Goal: Share content: Share content

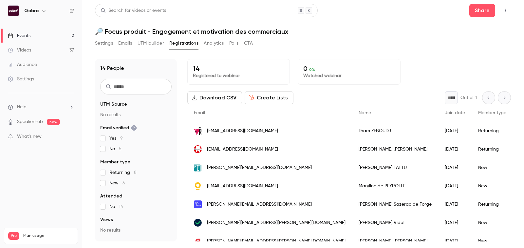
click at [53, 35] on link "Events 2" at bounding box center [41, 36] width 82 height 14
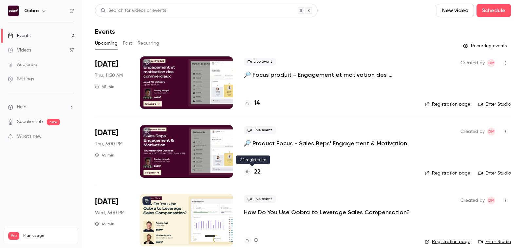
click at [257, 169] on h4 "22" at bounding box center [257, 171] width 7 height 9
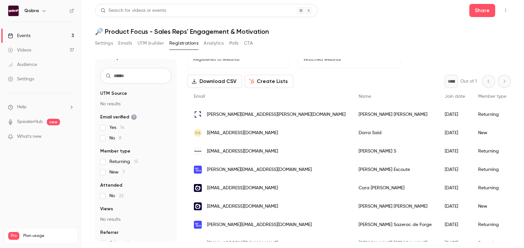
scroll to position [17, 0]
click at [50, 36] on link "Events 3" at bounding box center [41, 36] width 82 height 14
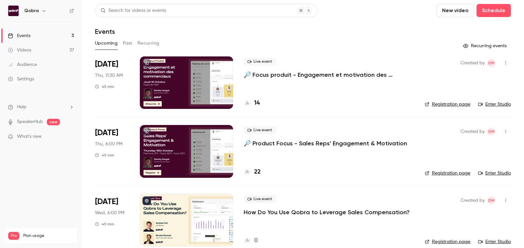
click at [258, 170] on h4 "22" at bounding box center [257, 171] width 7 height 9
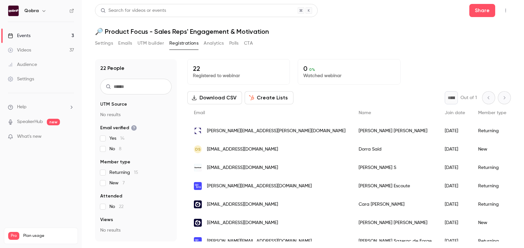
click at [42, 32] on link "Events 3" at bounding box center [41, 36] width 82 height 14
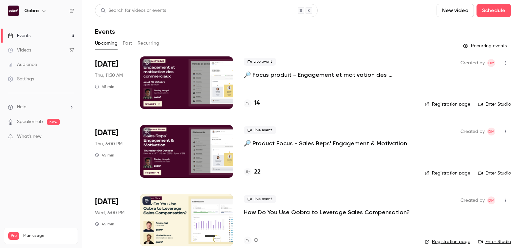
click at [257, 104] on h4 "14" at bounding box center [257, 103] width 6 height 9
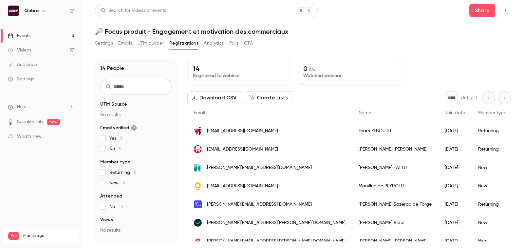
click at [199, 243] on main "Search for videos or events Share 🔎 Focus produit - Engagement et motivation de…" at bounding box center [303, 124] width 442 height 248
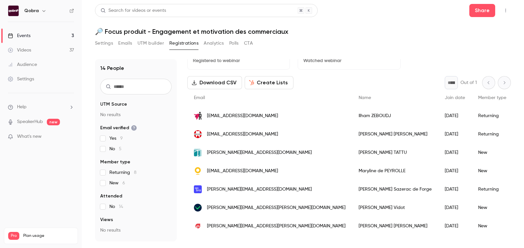
click at [55, 35] on link "Events 3" at bounding box center [41, 36] width 82 height 14
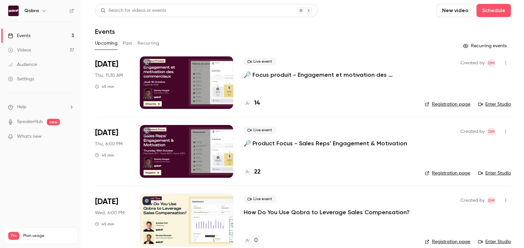
scroll to position [10, 0]
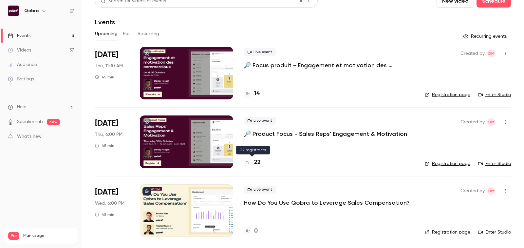
click at [256, 163] on h4 "22" at bounding box center [257, 162] width 7 height 9
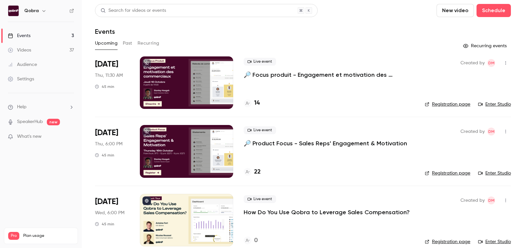
click at [261, 105] on div "14" at bounding box center [329, 103] width 171 height 9
click at [260, 105] on div "14" at bounding box center [329, 103] width 171 height 9
click at [258, 104] on h4 "14" at bounding box center [257, 103] width 6 height 9
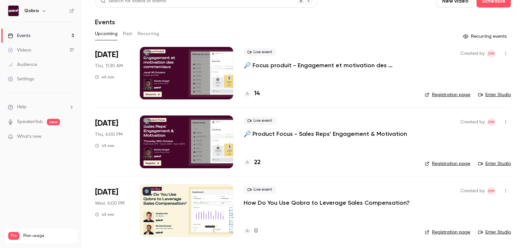
click at [261, 232] on div "0" at bounding box center [329, 230] width 171 height 9
click at [256, 232] on h4 "0" at bounding box center [256, 230] width 4 height 9
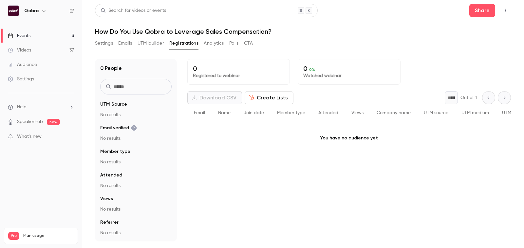
click at [105, 43] on button "Settings" at bounding box center [104, 43] width 18 height 10
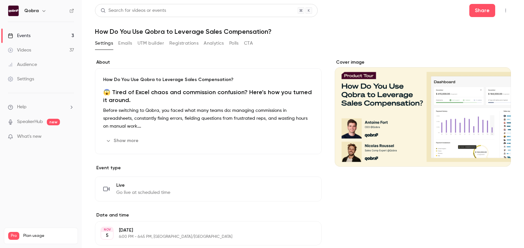
scroll to position [4, 0]
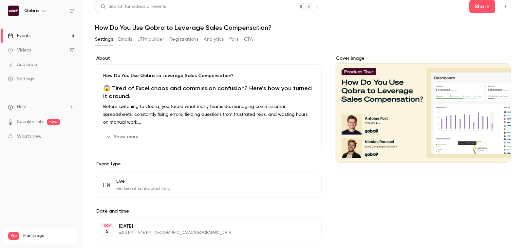
click at [107, 134] on icon "button" at bounding box center [108, 136] width 5 height 5
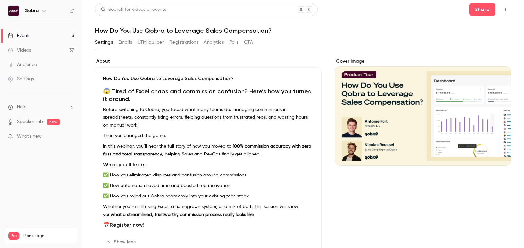
scroll to position [0, 0]
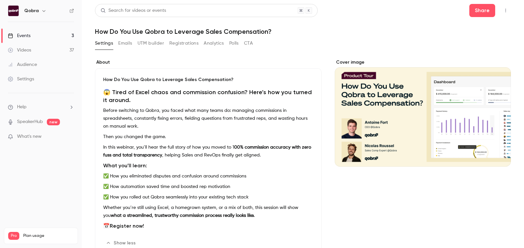
click at [158, 32] on h1 "How Do You Use Qobra to Leverage Sales Compensation?" at bounding box center [303, 32] width 416 height 8
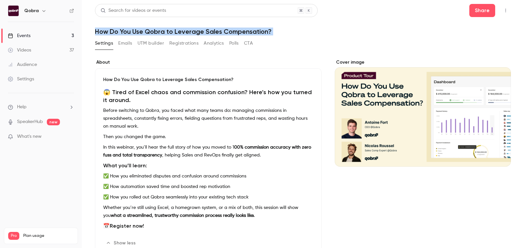
click at [158, 32] on h1 "How Do You Use Qobra to Leverage Sales Compensation?" at bounding box center [303, 32] width 416 height 8
click at [146, 31] on h1 "How Do You Use Qobra to Leverage Sales Compensation?" at bounding box center [303, 32] width 416 height 8
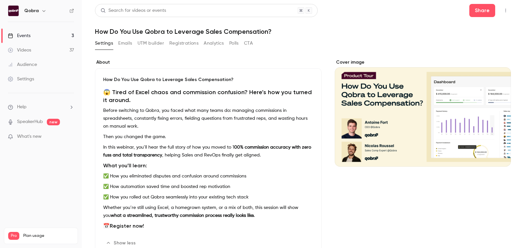
click at [57, 35] on link "Events 3" at bounding box center [41, 36] width 82 height 14
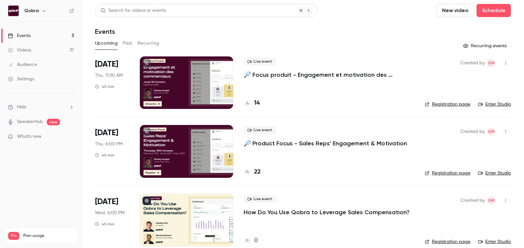
scroll to position [10, 0]
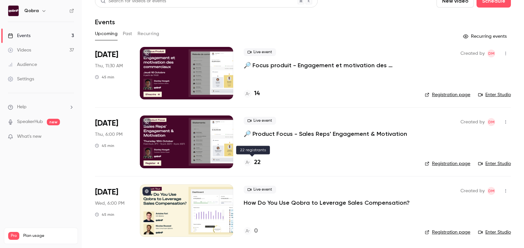
click at [259, 163] on h4 "22" at bounding box center [257, 162] width 7 height 9
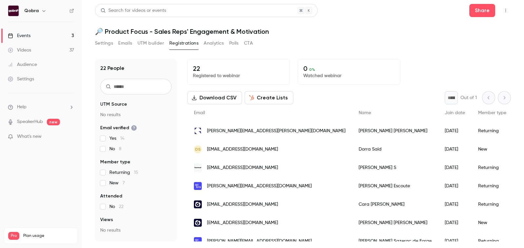
click at [43, 30] on link "Events 3" at bounding box center [41, 36] width 82 height 14
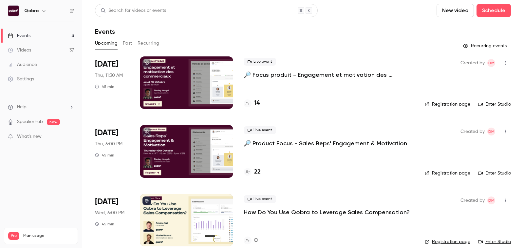
click at [258, 99] on h4 "14" at bounding box center [257, 103] width 6 height 9
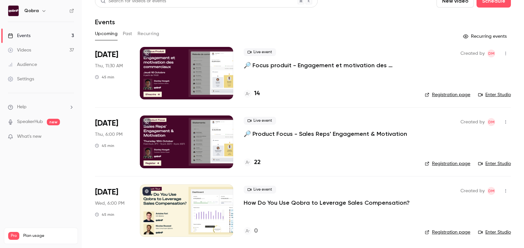
click at [250, 232] on div at bounding box center [248, 231] width 8 height 8
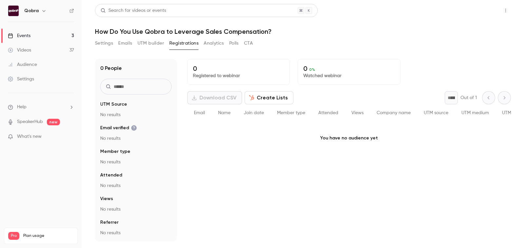
click at [475, 14] on button "Share" at bounding box center [482, 10] width 26 height 13
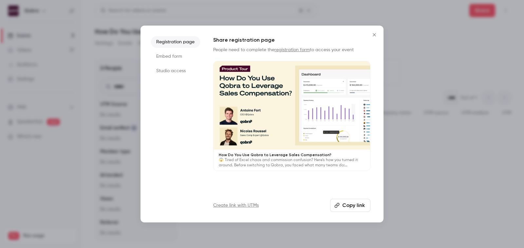
click at [357, 205] on button "Copy link" at bounding box center [350, 205] width 40 height 13
click at [440, 116] on div at bounding box center [262, 124] width 524 height 248
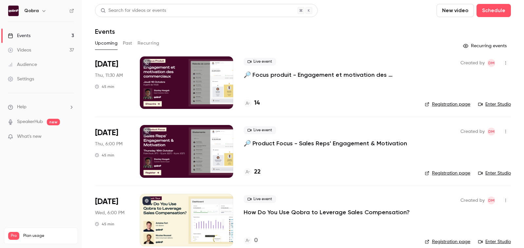
scroll to position [10, 0]
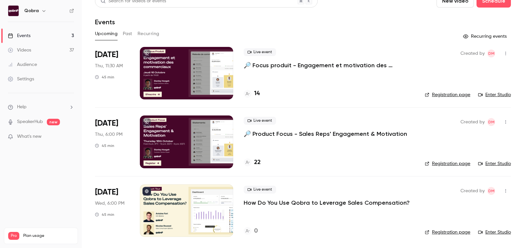
click at [271, 201] on p "How Do You Use Qobra to Leverage Sales Compensation?" at bounding box center [327, 203] width 166 height 8
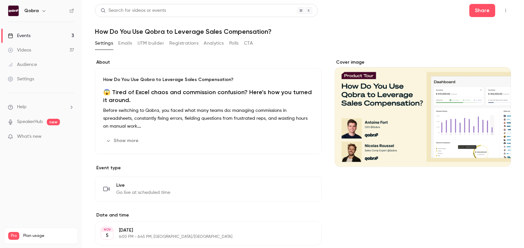
click at [126, 134] on div "How Do You Use Qobra to Leverage Sales Compensation? 😱 Tired of Excel chaos and…" at bounding box center [208, 111] width 227 height 86
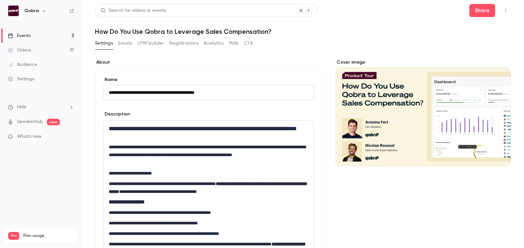
click at [233, 63] on label "About" at bounding box center [208, 62] width 227 height 7
